Goal: Information Seeking & Learning: Learn about a topic

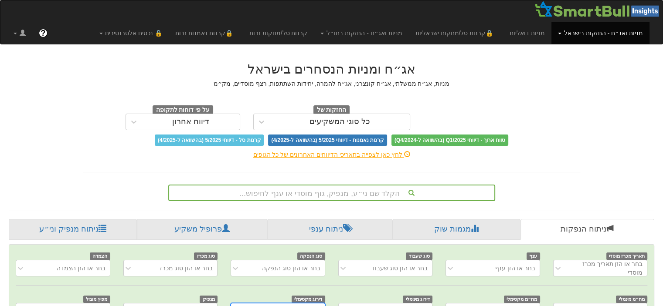
scroll to position [0, 7]
click at [343, 192] on div "הקלד שם ני״ע, מנפיק, גוף מוסדי או ענף לחיפוש..." at bounding box center [331, 193] width 327 height 17
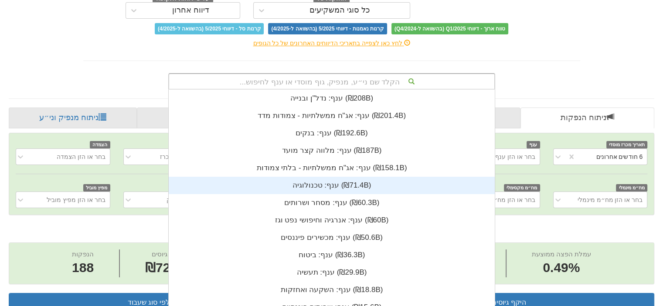
scroll to position [0, 0]
type input "[PERSON_NAME]"
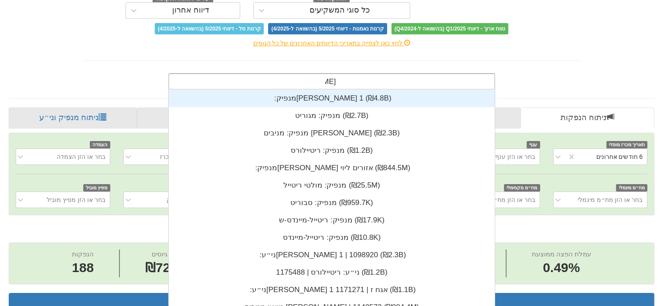
scroll to position [0, 1756]
click at [300, 94] on div "מנפיק: ‏[PERSON_NAME] 1 ‎(₪4.8B)‎" at bounding box center [332, 98] width 326 height 17
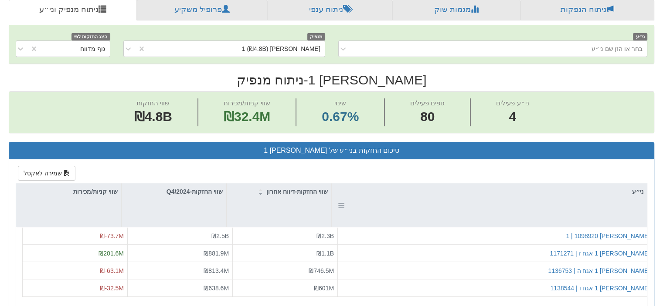
scroll to position [305, 0]
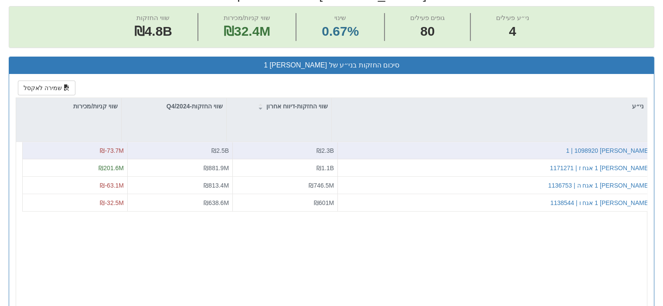
click at [575, 150] on div "[PERSON_NAME] 1 | 1098920" at bounding box center [495, 150] width 309 height 9
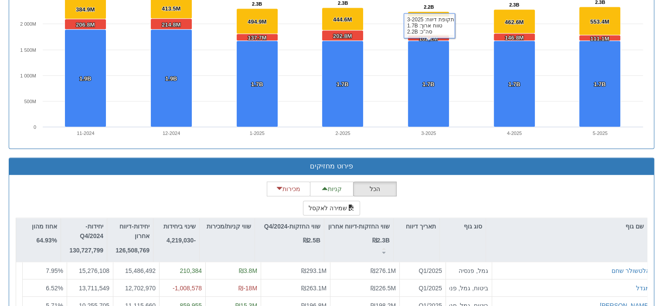
scroll to position [755, 0]
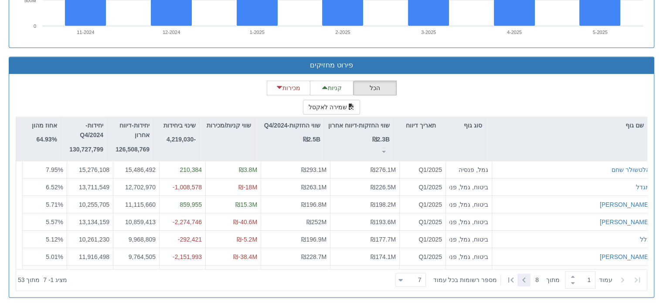
click at [523, 277] on icon at bounding box center [524, 280] width 10 height 10
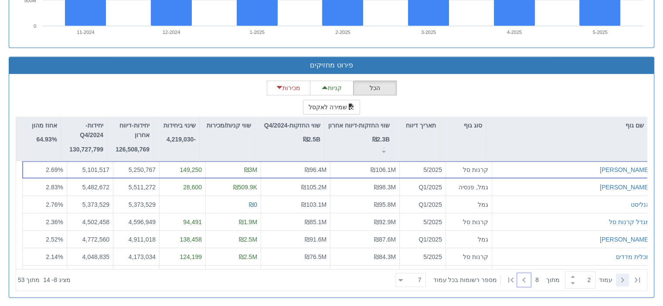
click at [620, 279] on icon at bounding box center [622, 280] width 10 height 10
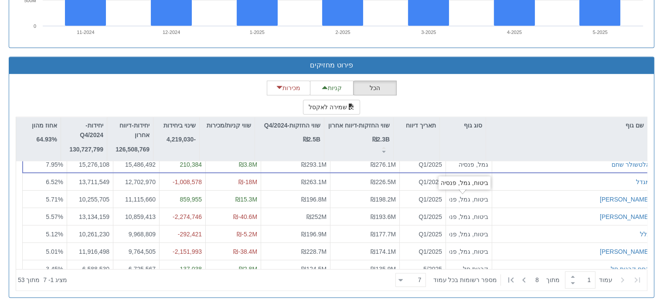
scroll to position [13, 0]
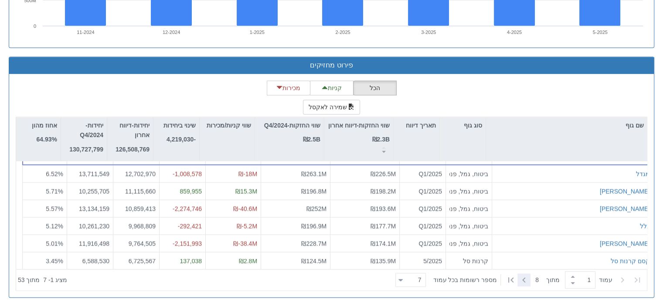
click at [520, 278] on icon at bounding box center [524, 280] width 10 height 10
type input "2"
